Goal: Obtain resource: Obtain resource

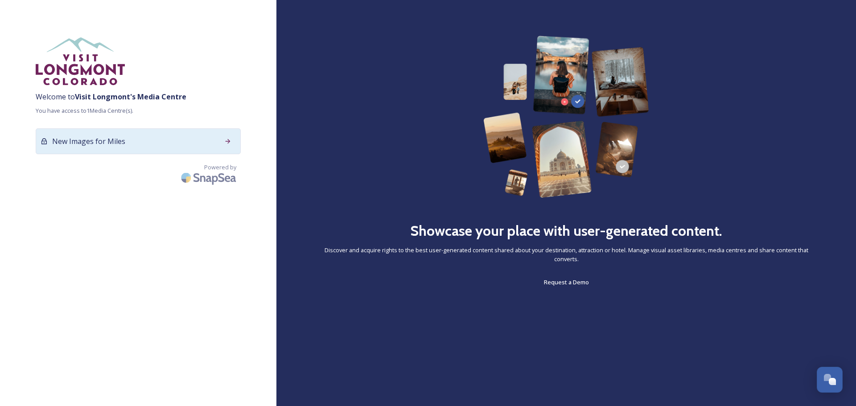
click at [230, 144] on icon at bounding box center [228, 141] width 5 height 4
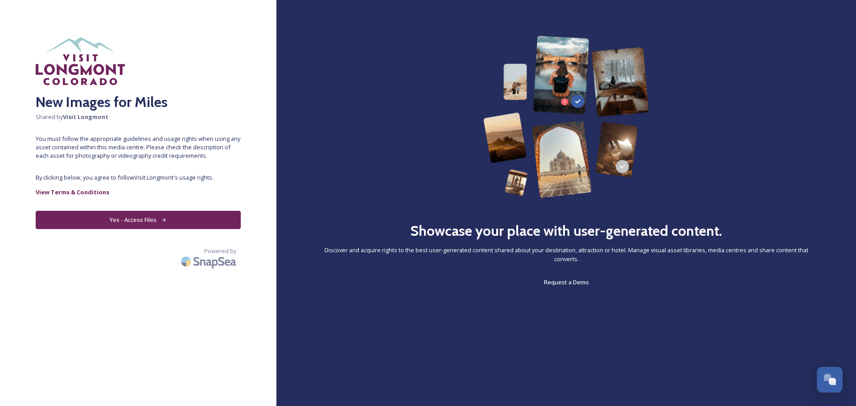
click at [145, 229] on button "Yes - Access Files" at bounding box center [138, 220] width 205 height 18
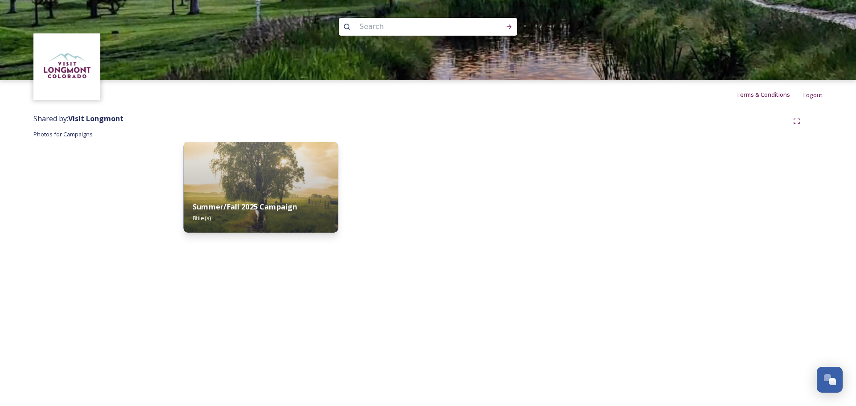
click at [282, 202] on strong "Summer/Fall 2025 Campaign" at bounding box center [245, 207] width 105 height 10
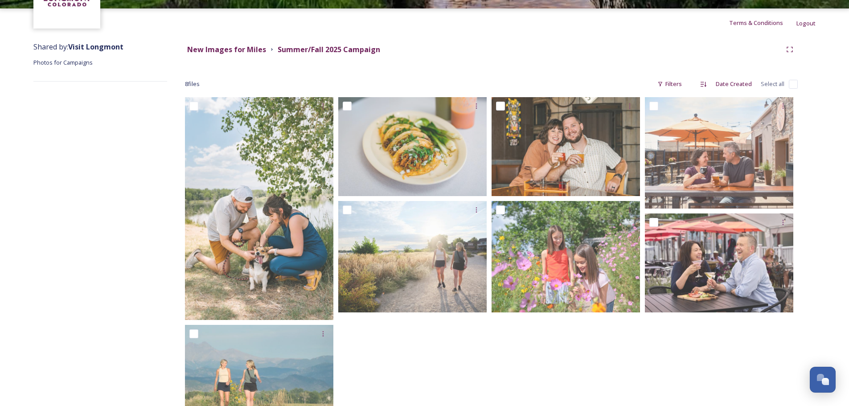
scroll to position [124, 0]
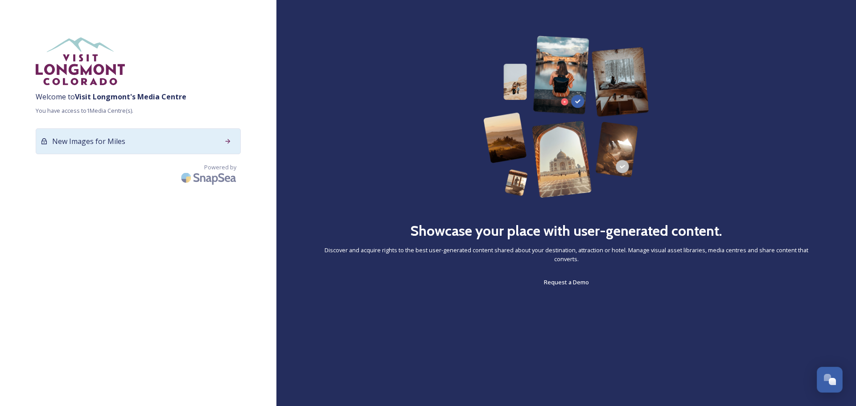
click at [219, 154] on div "New Images for Miles" at bounding box center [138, 141] width 205 height 26
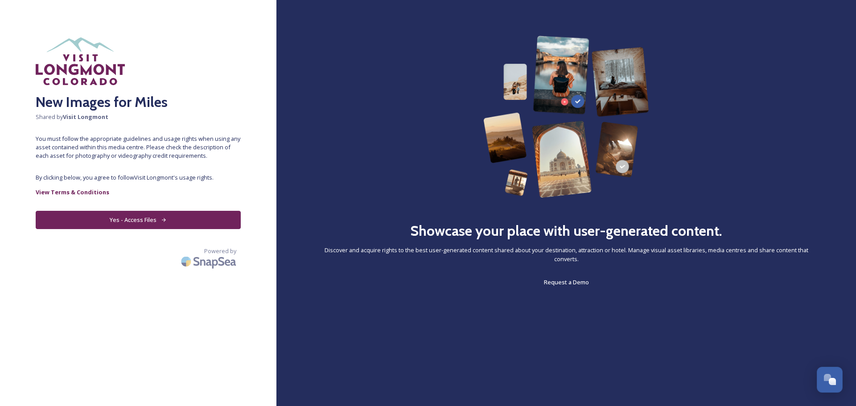
click at [167, 229] on button "Yes - Access Files" at bounding box center [138, 220] width 205 height 18
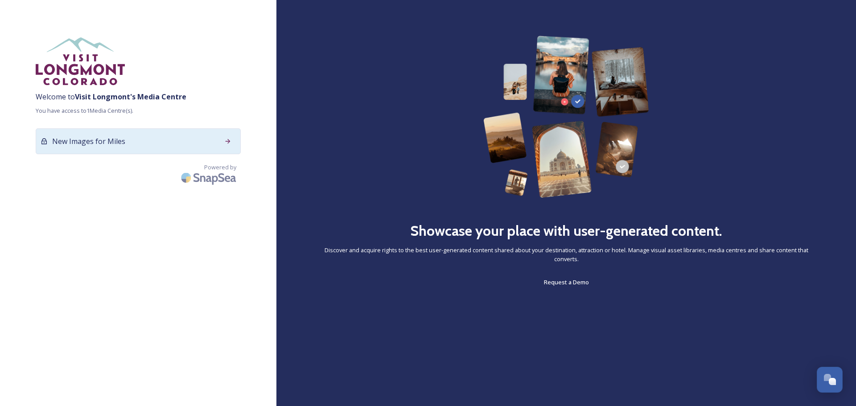
click at [228, 144] on icon at bounding box center [228, 141] width 5 height 4
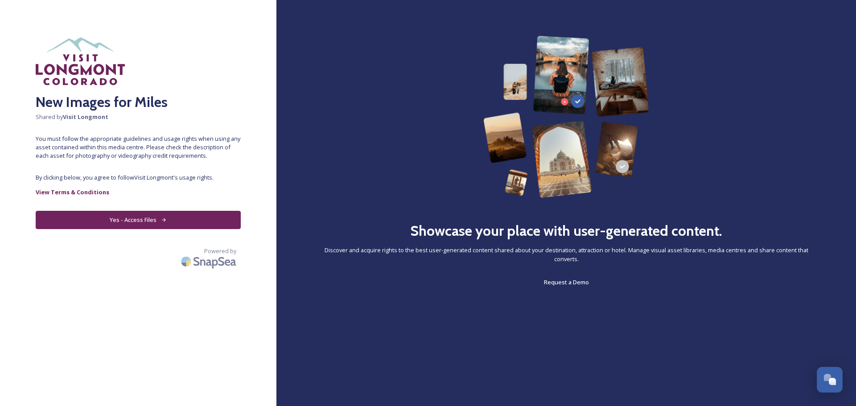
click at [148, 229] on button "Yes - Access Files" at bounding box center [138, 220] width 205 height 18
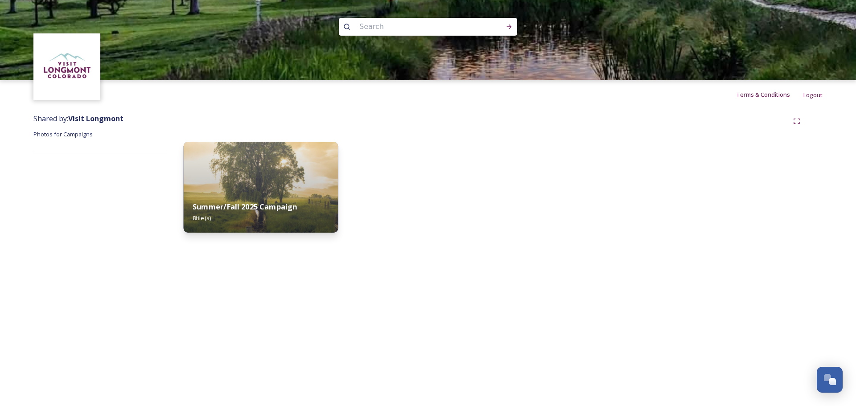
click at [255, 202] on strong "Summer/Fall 2025 Campaign" at bounding box center [245, 207] width 105 height 10
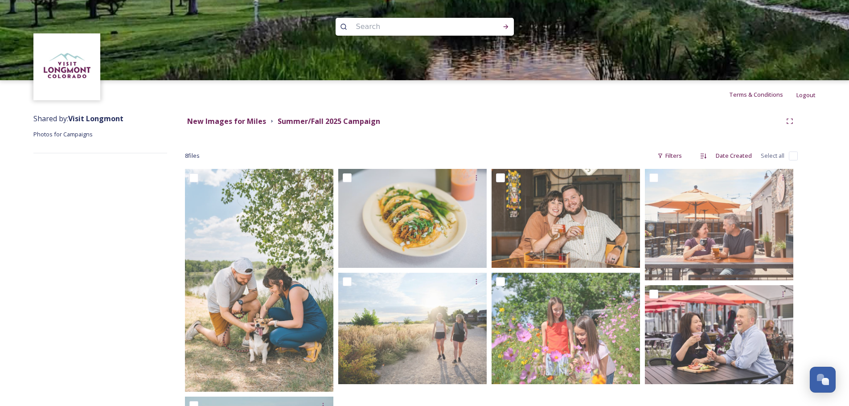
click at [93, 138] on span "Photos for Campaigns" at bounding box center [62, 134] width 59 height 8
click at [653, 164] on div "Filters" at bounding box center [669, 155] width 33 height 17
click at [380, 126] on strong "Summer/Fall 2025 Campaign" at bounding box center [329, 121] width 103 height 10
click at [261, 126] on strong "New Images for Miles" at bounding box center [226, 121] width 79 height 10
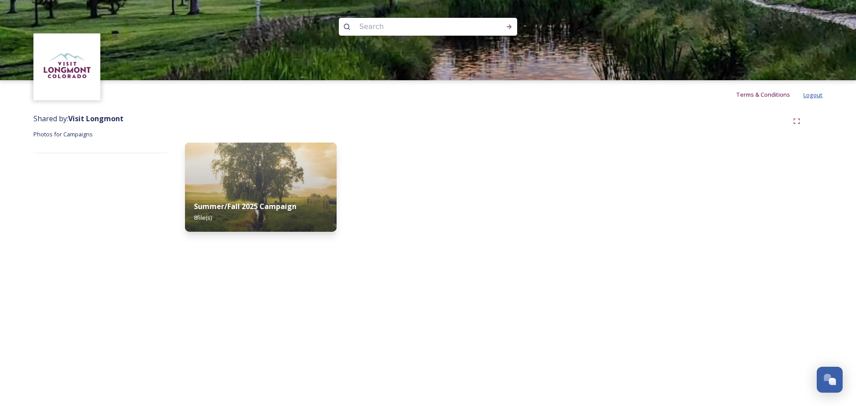
click at [805, 98] on span "Logout" at bounding box center [812, 95] width 19 height 8
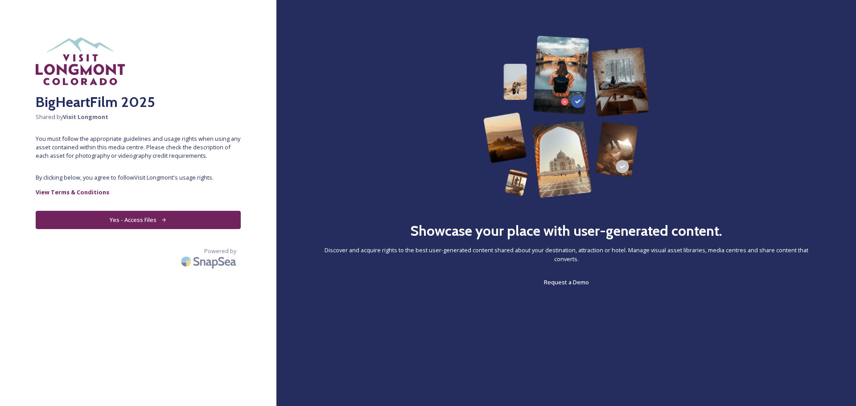
drag, startPoint x: 169, startPoint y: 296, endPoint x: 177, endPoint y: 290, distance: 9.3
click at [169, 229] on button "Yes - Access Files" at bounding box center [138, 220] width 205 height 18
click at [163, 229] on button "Yes - Access Files" at bounding box center [138, 220] width 205 height 18
click at [129, 229] on button "Yes - Access Files" at bounding box center [138, 220] width 205 height 18
click at [230, 229] on button "Yes - Access Files" at bounding box center [138, 220] width 205 height 18
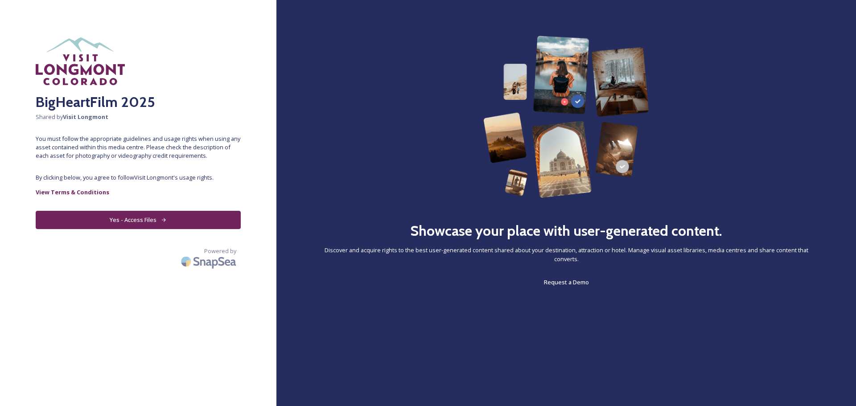
click at [230, 229] on button "Yes - Access Files" at bounding box center [138, 220] width 205 height 18
click at [213, 197] on link "View Terms & Conditions" at bounding box center [138, 192] width 205 height 11
click at [131, 229] on button "Yes - Access Files" at bounding box center [138, 220] width 205 height 18
click at [167, 223] on icon at bounding box center [164, 220] width 6 height 6
click at [179, 229] on button "Yes - Access Files" at bounding box center [138, 220] width 205 height 18
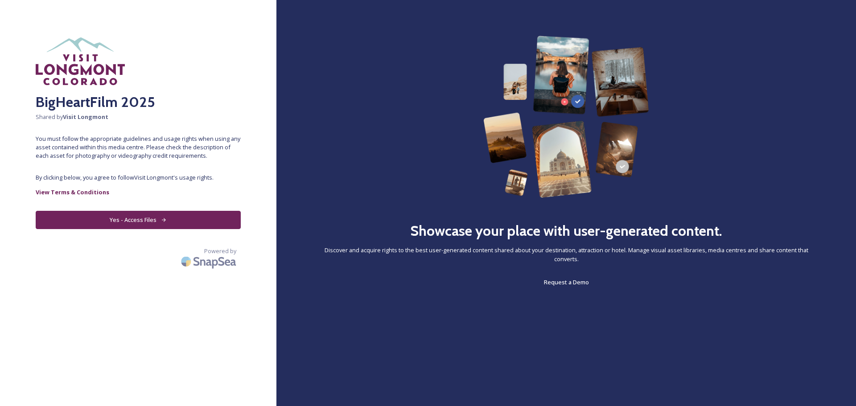
click at [180, 229] on button "Yes - Access Files" at bounding box center [138, 220] width 205 height 18
drag, startPoint x: 167, startPoint y: 292, endPoint x: 91, endPoint y: 338, distance: 88.2
click at [91, 272] on div "Powered by" at bounding box center [138, 259] width 205 height 25
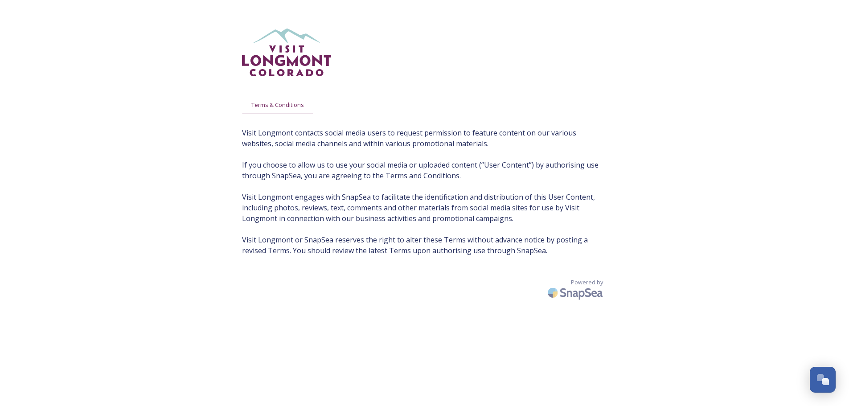
click at [699, 118] on div "Terms & Conditions Visit Longmont contacts social media users to request permis…" at bounding box center [424, 212] width 849 height 424
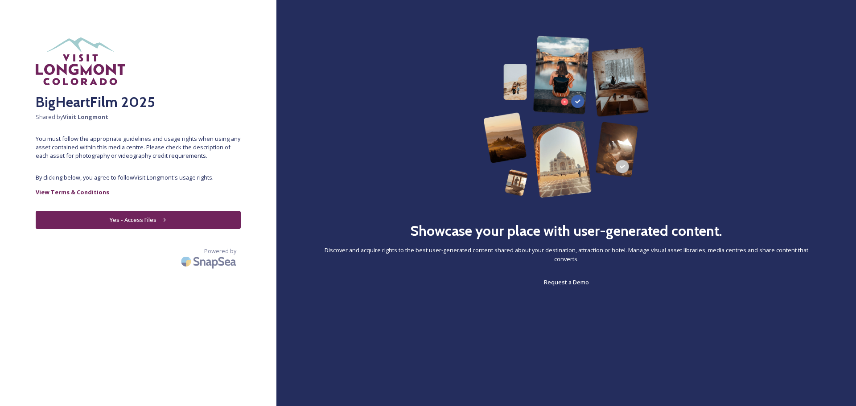
drag, startPoint x: 165, startPoint y: 296, endPoint x: 165, endPoint y: 286, distance: 9.8
click at [165, 229] on button "Yes - Access Files" at bounding box center [138, 220] width 205 height 18
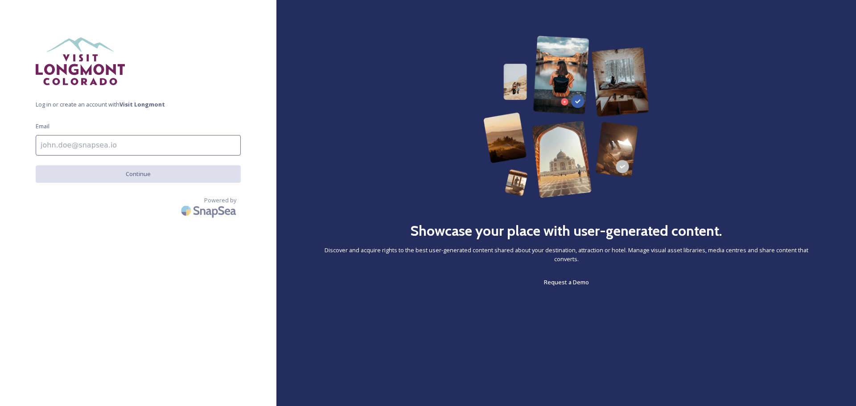
click at [103, 287] on div "Log in or create an account with Visit Longmont Email Continue Powered by" at bounding box center [138, 203] width 276 height 335
click at [74, 156] on input at bounding box center [138, 145] width 205 height 21
click at [0, 406] on com-1password-button at bounding box center [0, 406] width 0 height 0
type input "[EMAIL_ADDRESS][DOMAIN_NAME]"
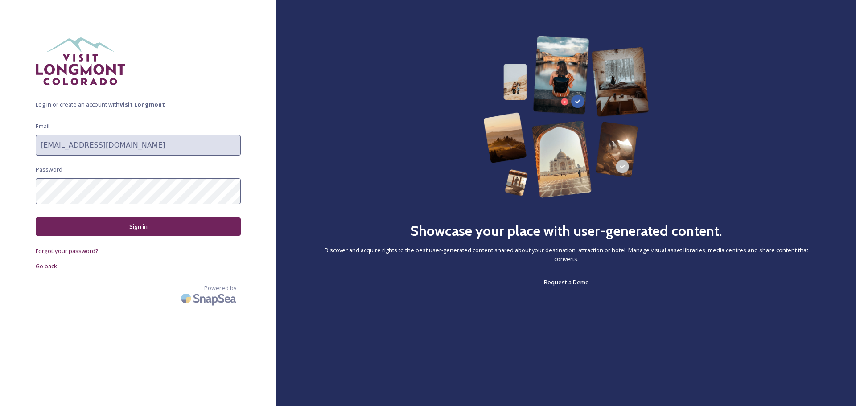
click at [0, 406] on com-1password-button at bounding box center [0, 406] width 0 height 0
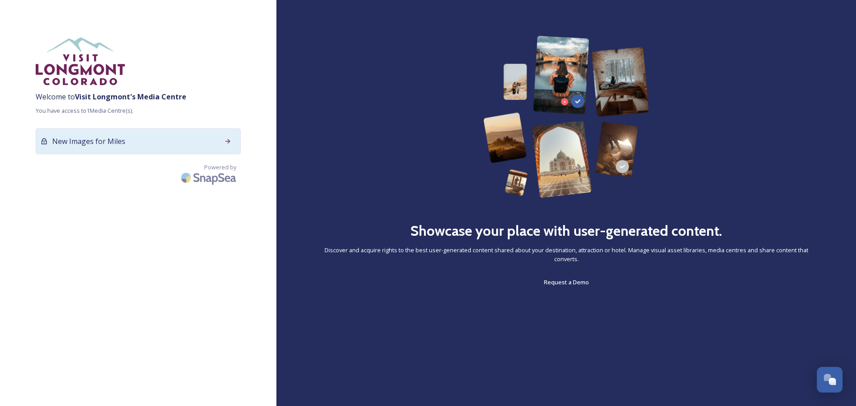
click at [227, 144] on icon at bounding box center [228, 141] width 5 height 4
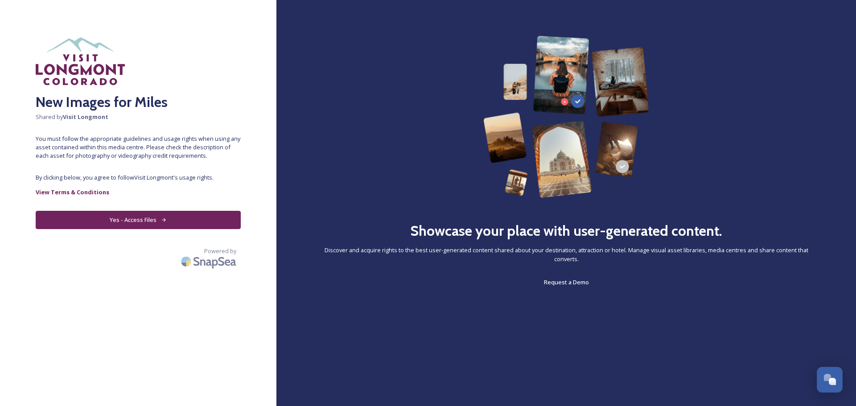
click at [140, 229] on button "Yes - Access Files" at bounding box center [138, 220] width 205 height 18
